Goal: Navigation & Orientation: Find specific page/section

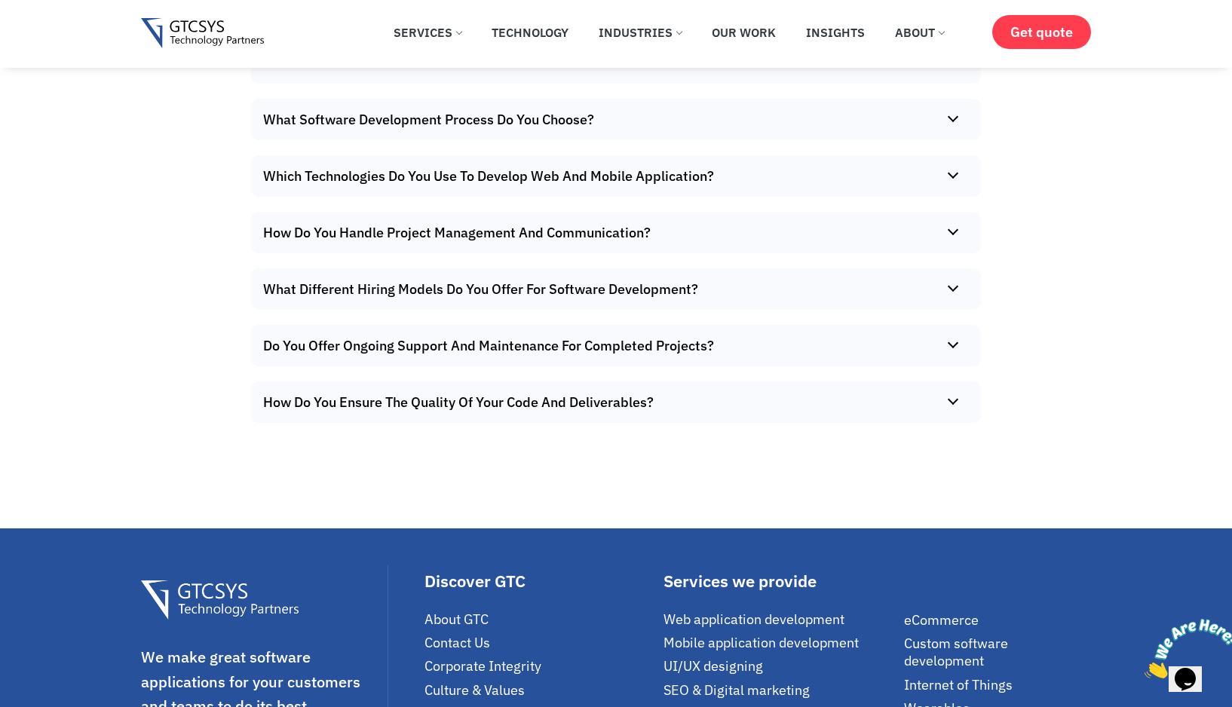
scroll to position [10577, 0]
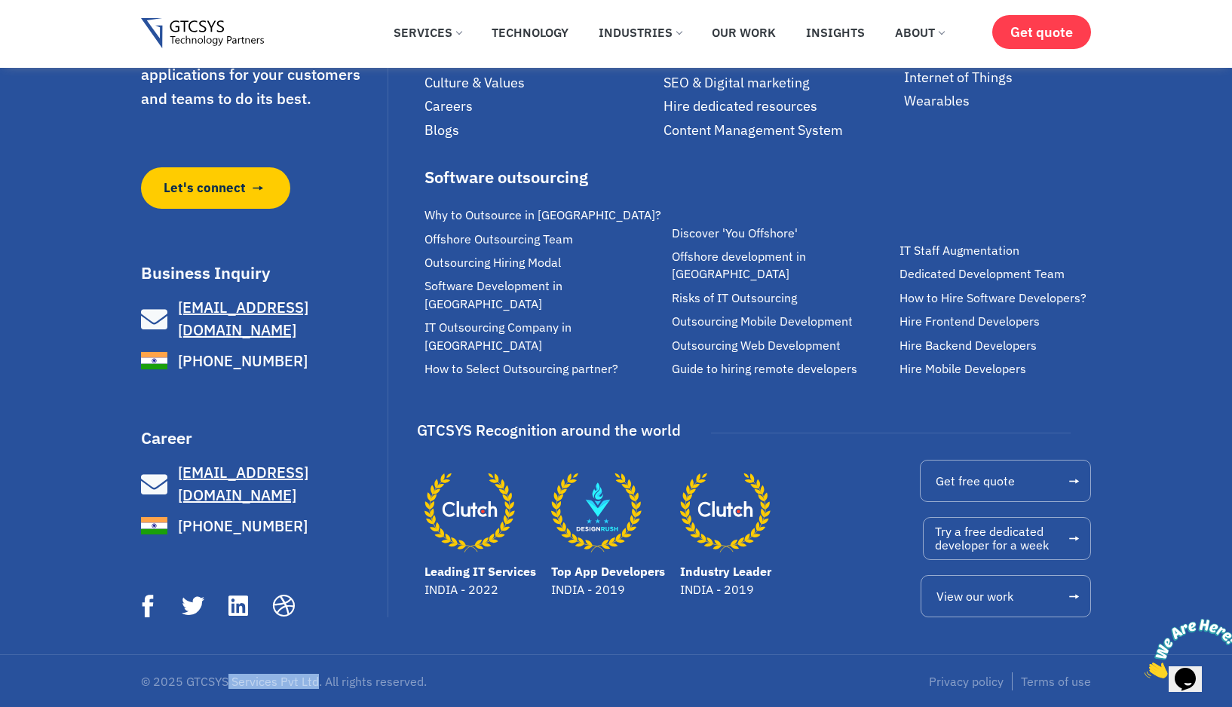
drag, startPoint x: 228, startPoint y: 682, endPoint x: 317, endPoint y: 682, distance: 89.0
click at [317, 682] on p "© 2025 GTCSYS Services Pvt Ltd. All rights reserved." at bounding box center [374, 681] width 467 height 12
drag, startPoint x: 186, startPoint y: 681, endPoint x: 351, endPoint y: 706, distance: 167.1
click at [317, 681] on p "© 2025 GTCSYS Services Pvt Ltd. All rights reserved." at bounding box center [374, 681] width 467 height 12
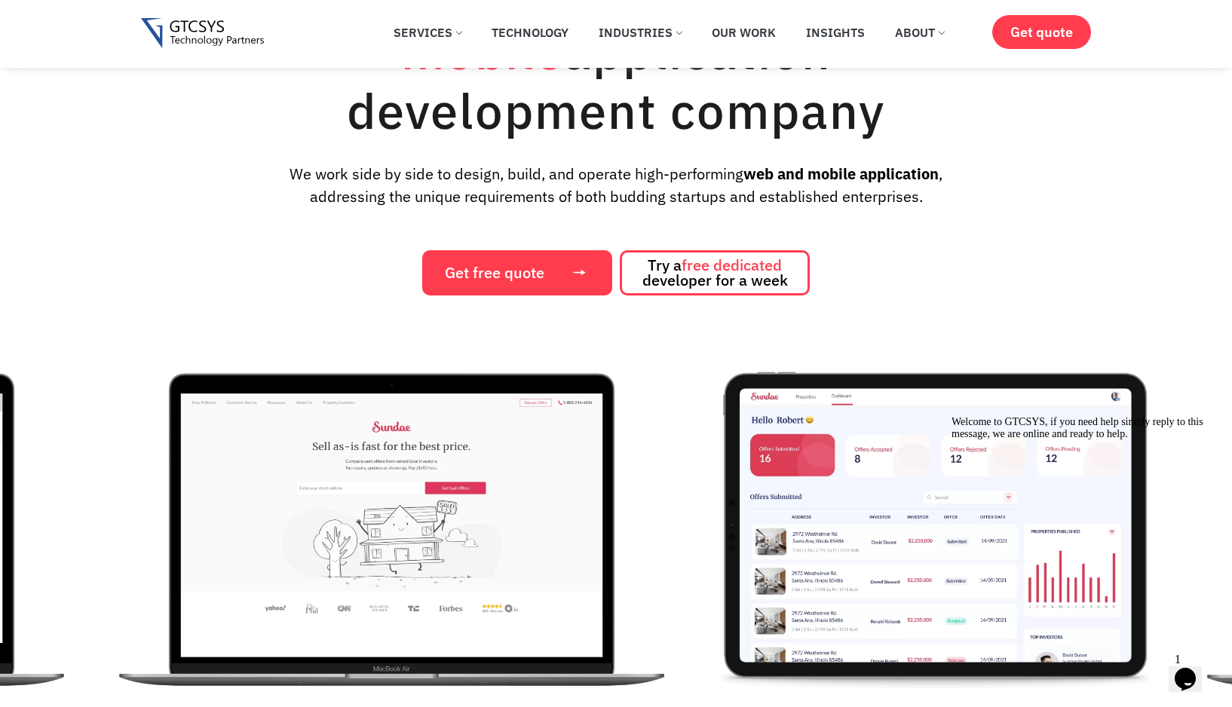
scroll to position [0, 0]
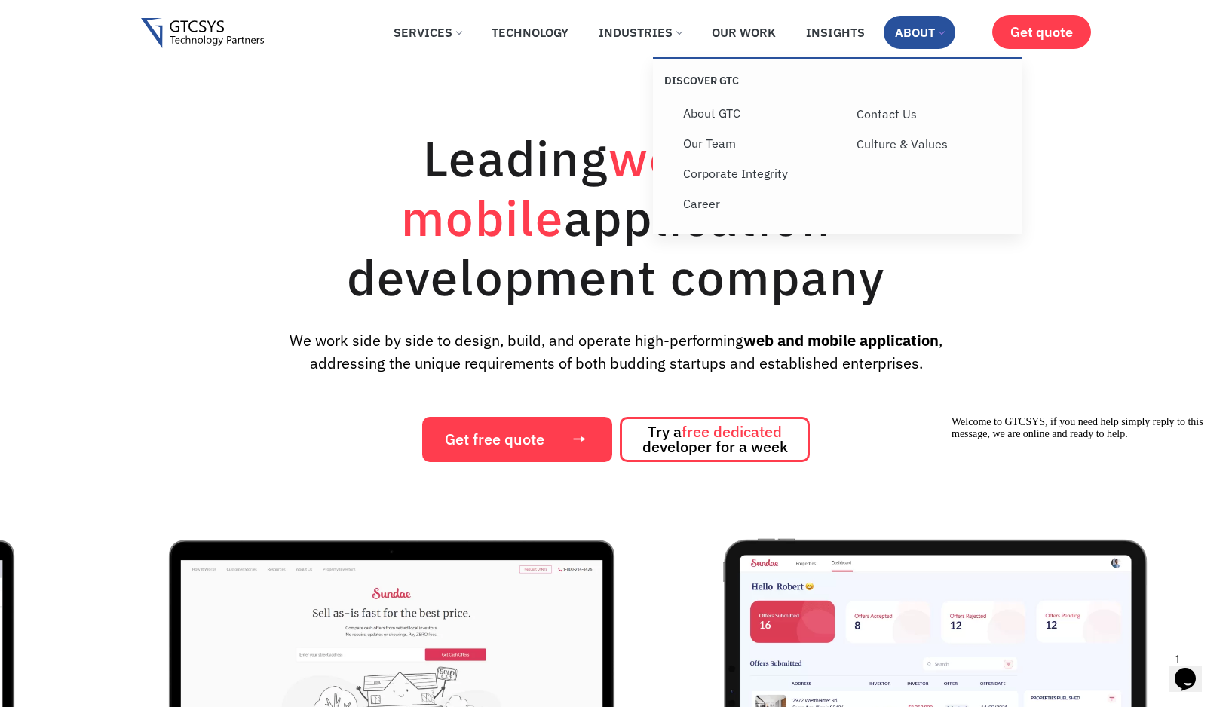
click at [920, 29] on link "About" at bounding box center [920, 32] width 72 height 33
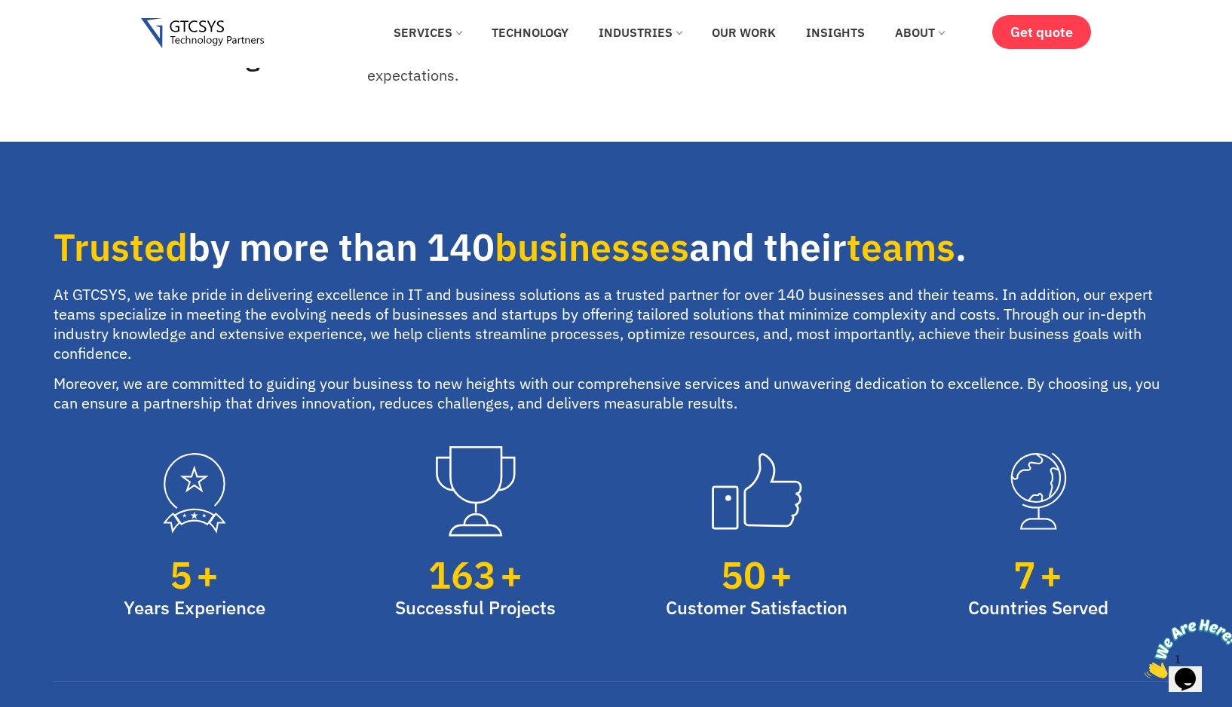
scroll to position [893, 0]
